Goal: Find contact information: Find contact information

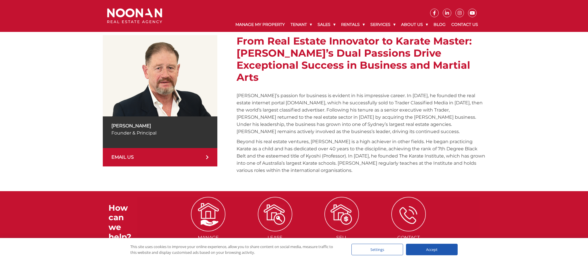
scroll to position [107, 0]
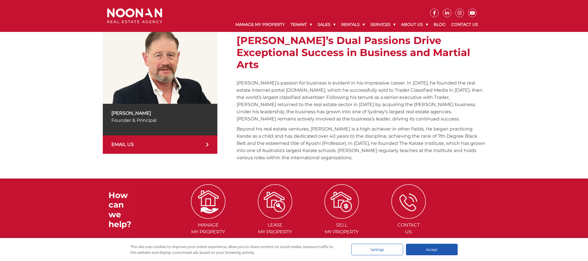
click at [154, 121] on p "Founder & Principal" at bounding box center [160, 120] width 98 height 7
click at [162, 84] on img at bounding box center [160, 62] width 115 height 81
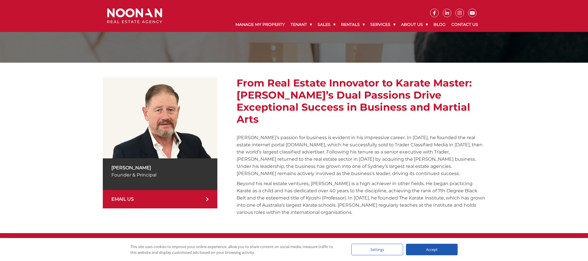
scroll to position [0, 0]
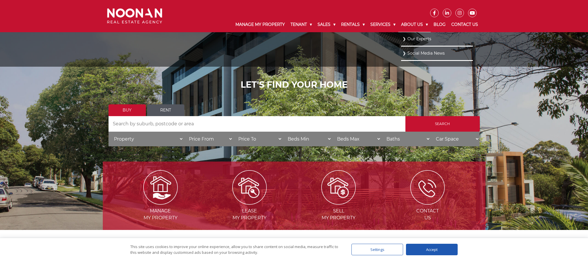
click at [418, 26] on link "About Us" at bounding box center [414, 24] width 32 height 15
click at [417, 40] on link "Our Experts" at bounding box center [437, 39] width 69 height 8
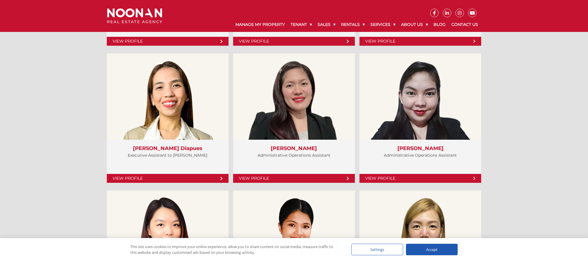
scroll to position [1447, 0]
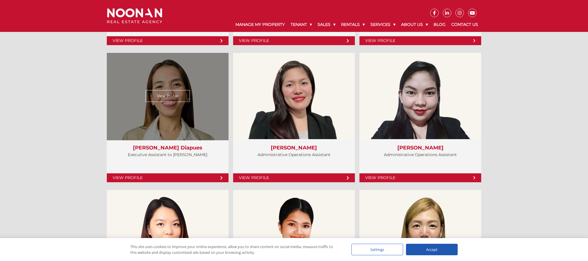
click at [174, 96] on link "View Profile" at bounding box center [167, 96] width 45 height 12
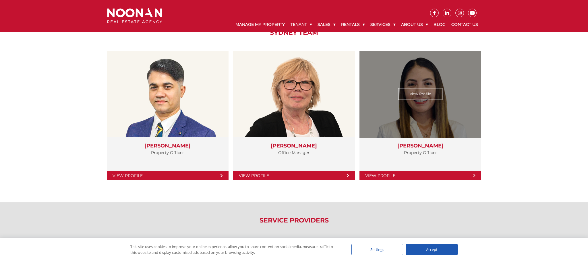
scroll to position [992, 0]
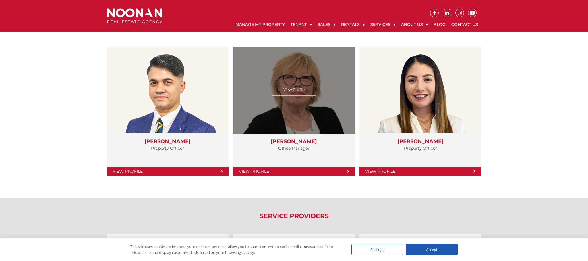
click at [302, 88] on link "View Profile" at bounding box center [294, 90] width 45 height 12
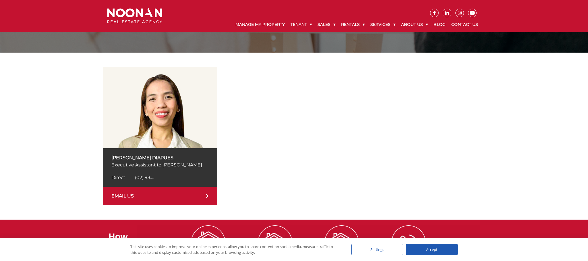
scroll to position [63, 0]
click at [150, 178] on span "(02) 93...." at bounding box center [144, 176] width 19 height 5
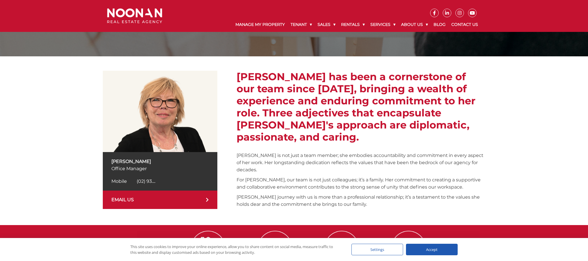
scroll to position [61, 0]
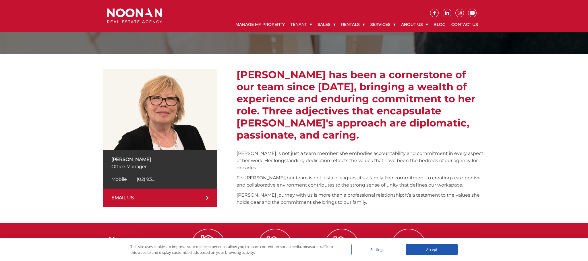
click at [150, 180] on span "(02) 93...." at bounding box center [146, 178] width 19 height 5
drag, startPoint x: 185, startPoint y: 180, endPoint x: 137, endPoint y: 180, distance: 48.0
click at [137, 180] on div "Mobile [PHONE_NUMBER] Mobile (02) 93...." at bounding box center [160, 179] width 98 height 7
copy span "[PHONE_NUMBER]"
click at [67, 108] on div "[PERSON_NAME] Office Manager Mobile [PHONE_NUMBER] Mobile (02) 93.... EMAIL US …" at bounding box center [294, 138] width 588 height 169
